Goal: Find specific page/section: Find specific page/section

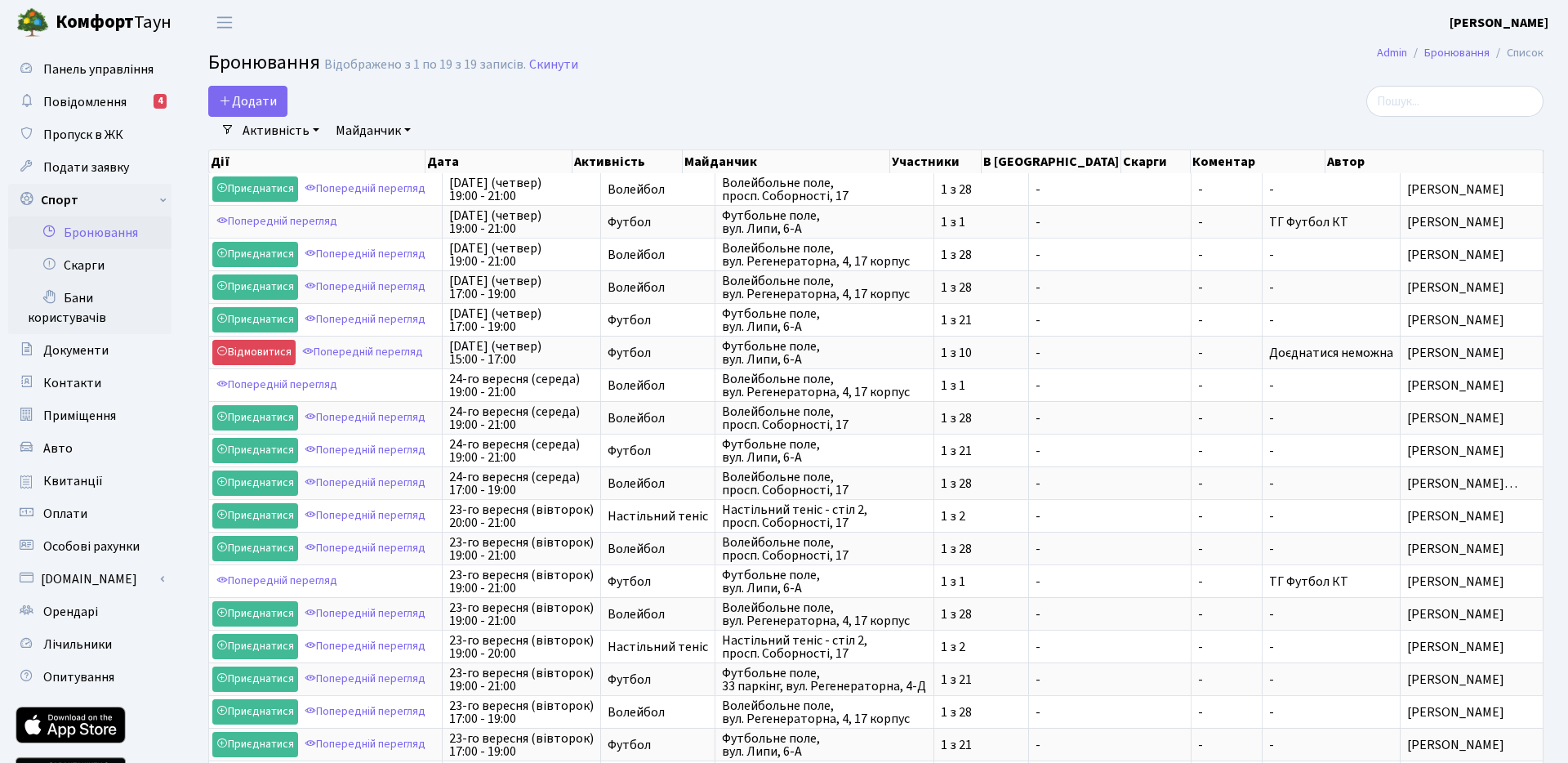
select select "25"
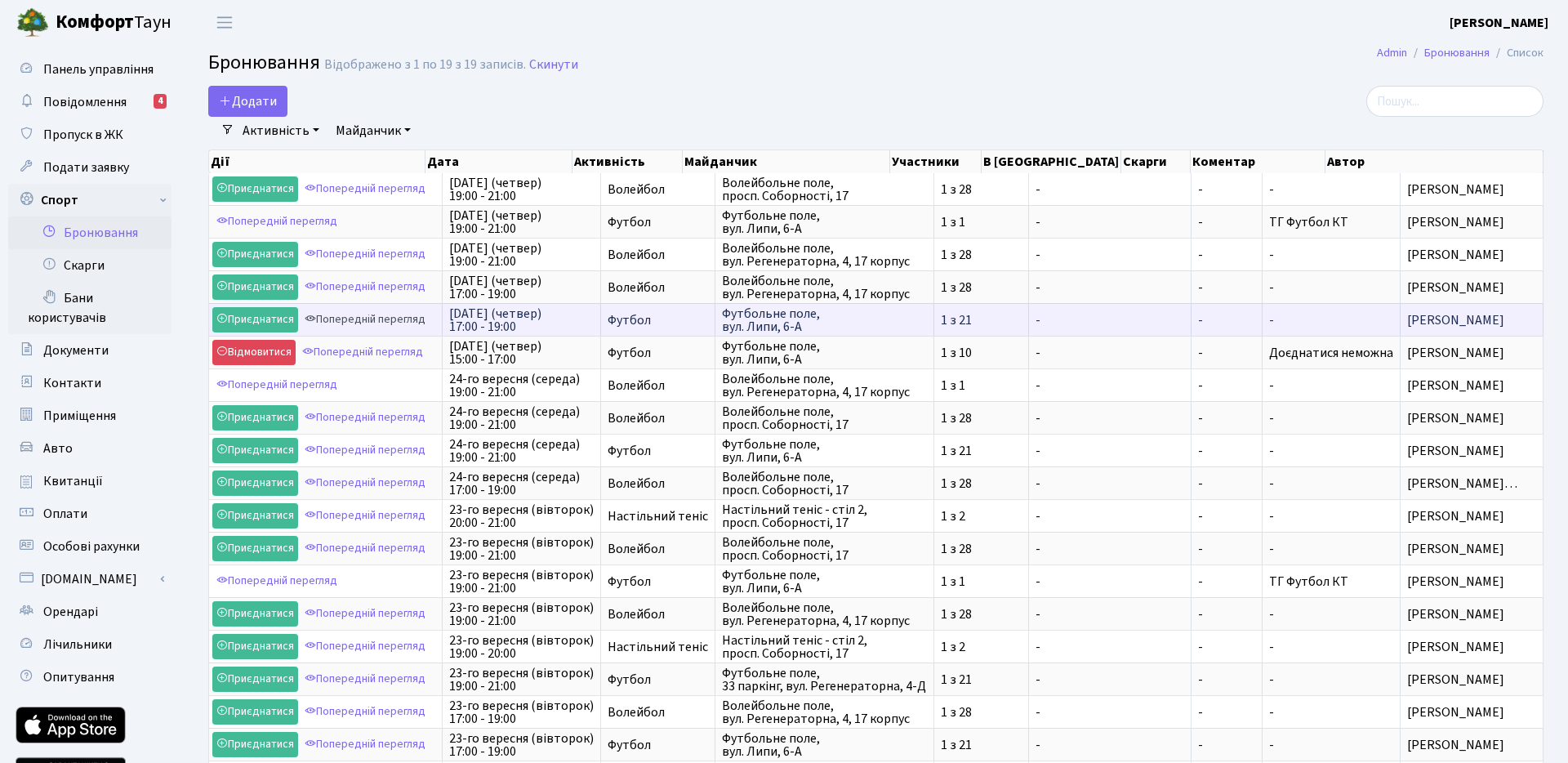
scroll to position [3, 0]
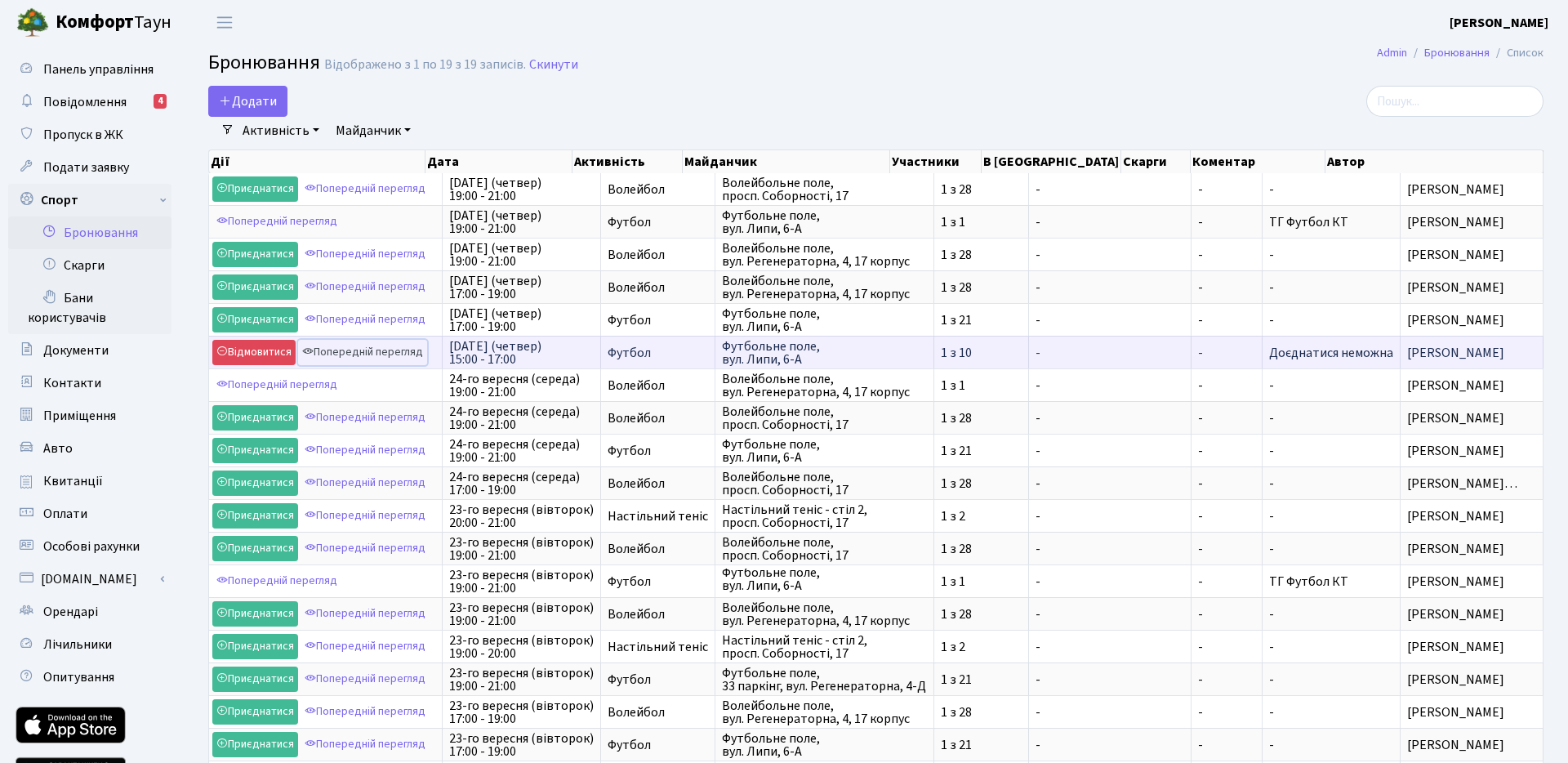
click at [378, 350] on link "Попередній перегляд" at bounding box center [362, 352] width 129 height 25
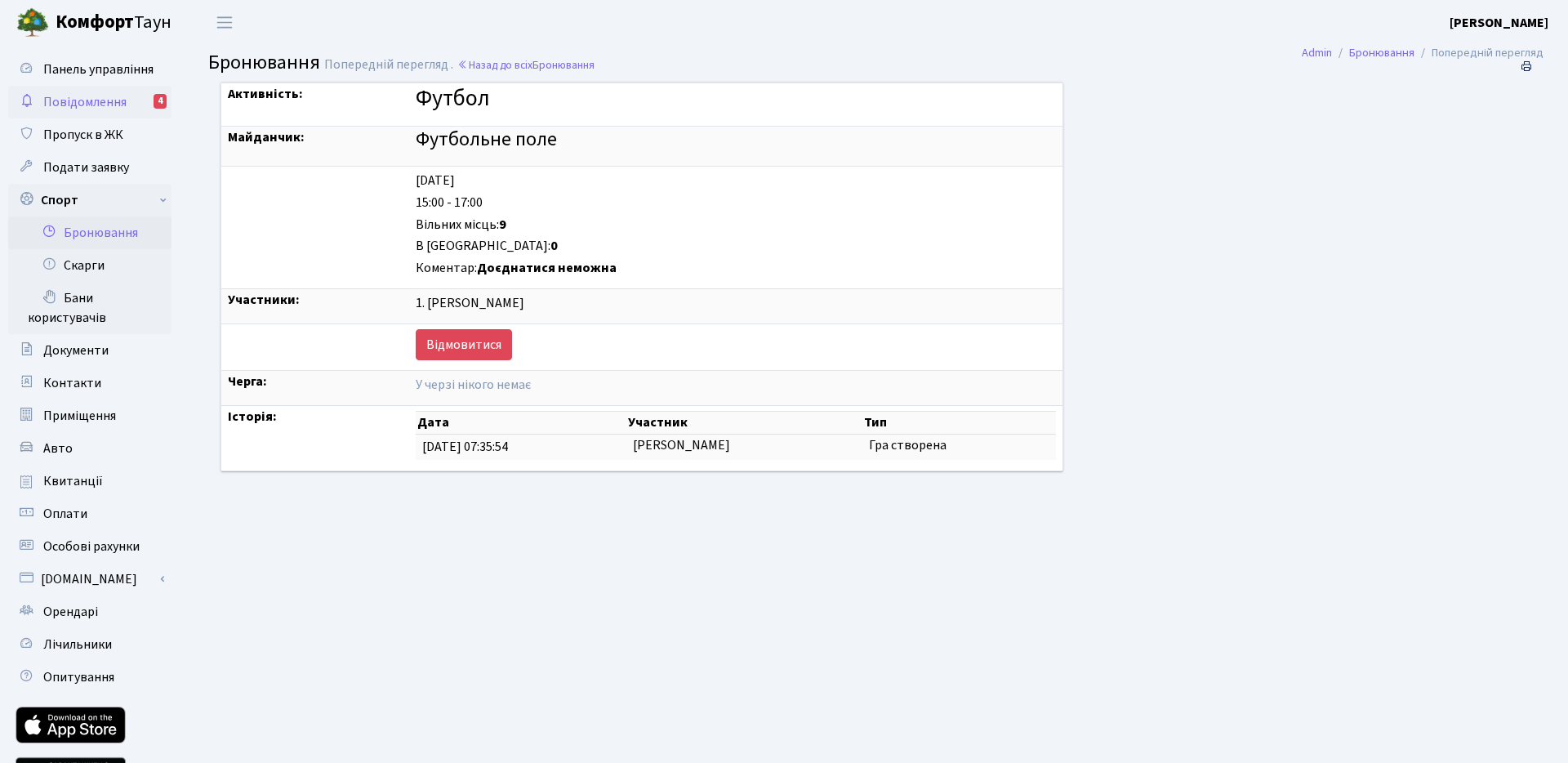
click at [127, 102] on link "Повідомлення 4" at bounding box center [90, 102] width 163 height 32
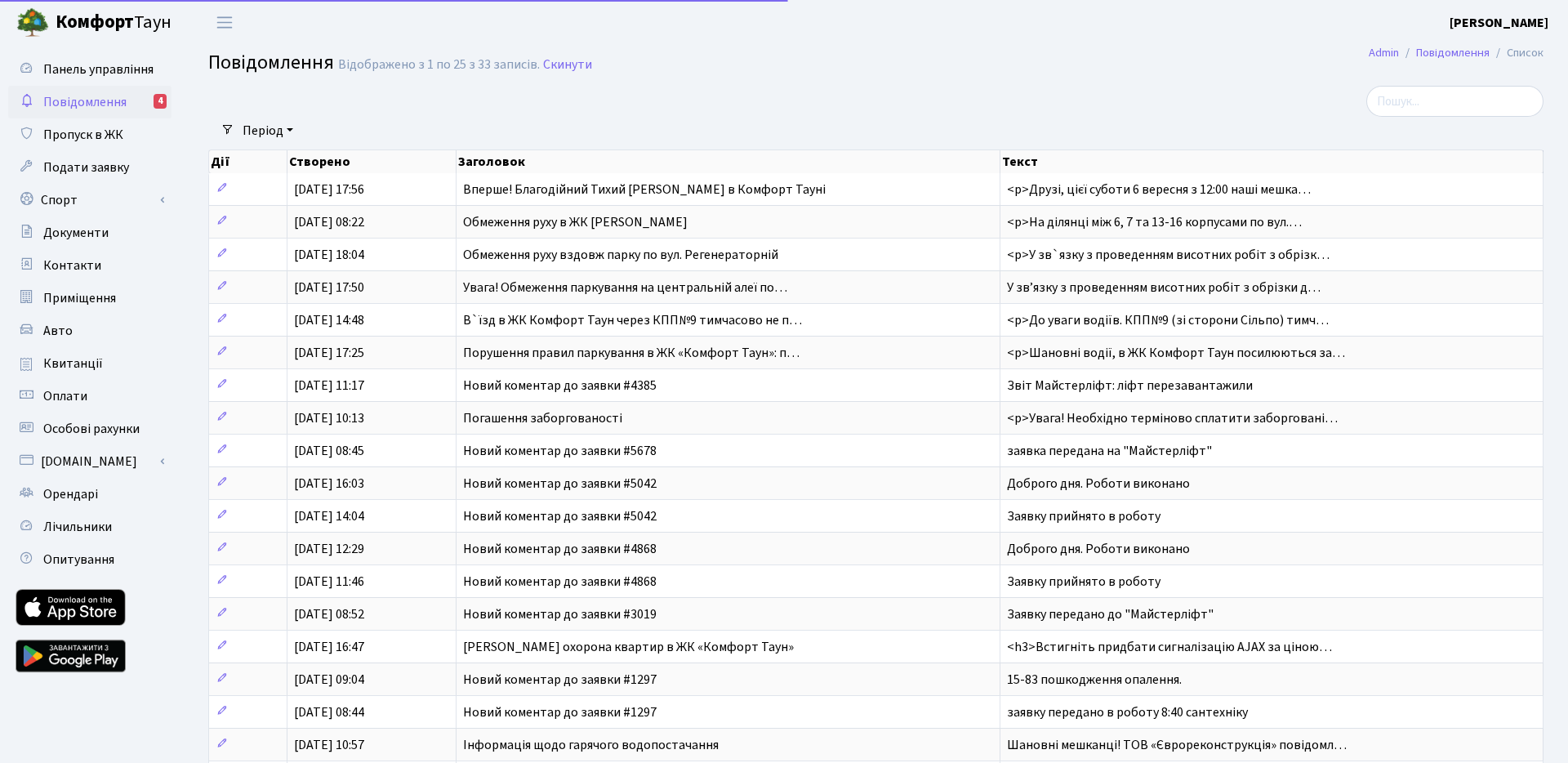
select select "25"
click at [127, 102] on link "Повідомлення 4" at bounding box center [90, 102] width 163 height 32
select select "25"
